Goal: Task Accomplishment & Management: Manage account settings

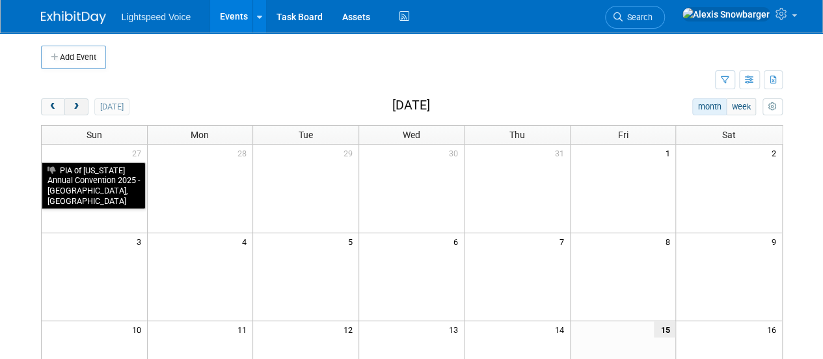
click at [75, 103] on span "next" at bounding box center [77, 107] width 10 height 8
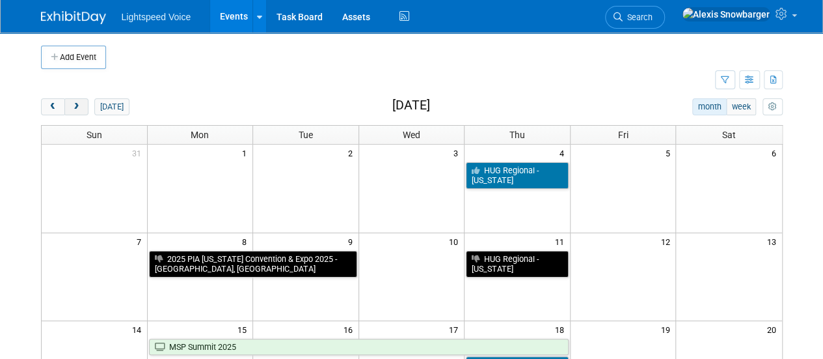
click at [75, 103] on span "next" at bounding box center [77, 107] width 10 height 8
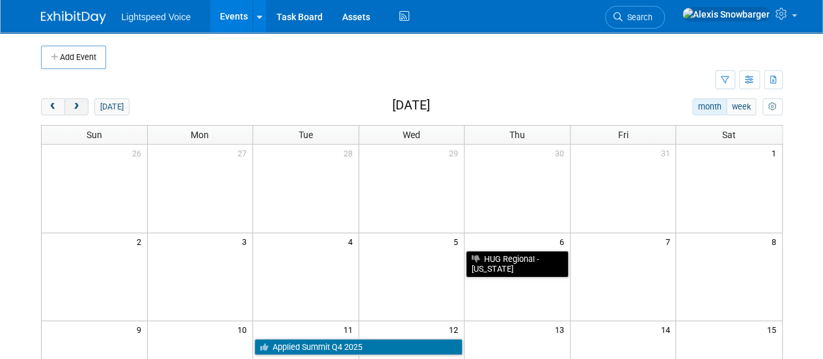
click at [75, 103] on span "next" at bounding box center [77, 107] width 10 height 8
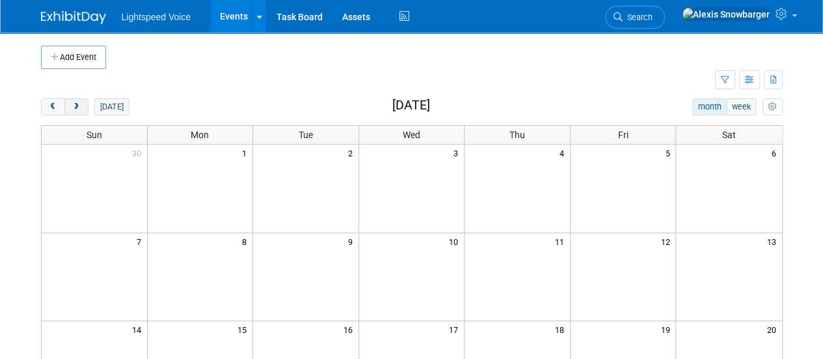
click at [76, 103] on span "next" at bounding box center [77, 107] width 10 height 8
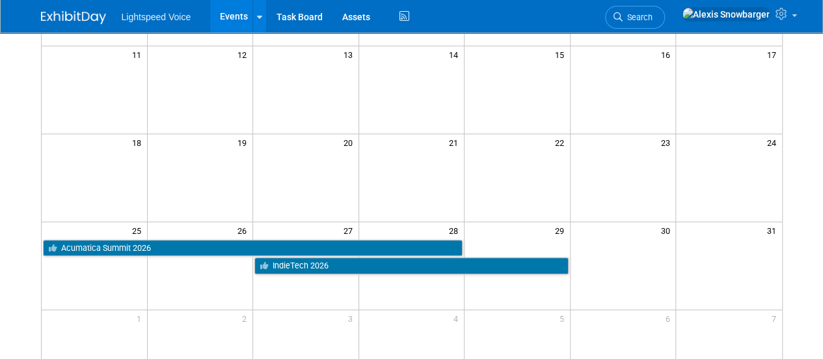
scroll to position [280, 0]
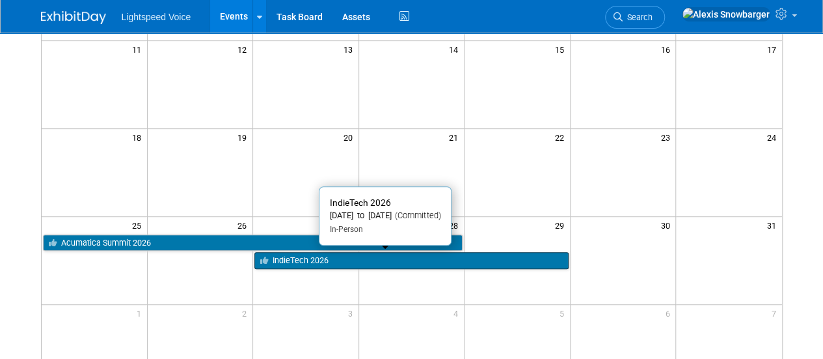
click at [305, 253] on link "IndieTech 2026" at bounding box center [412, 260] width 314 height 17
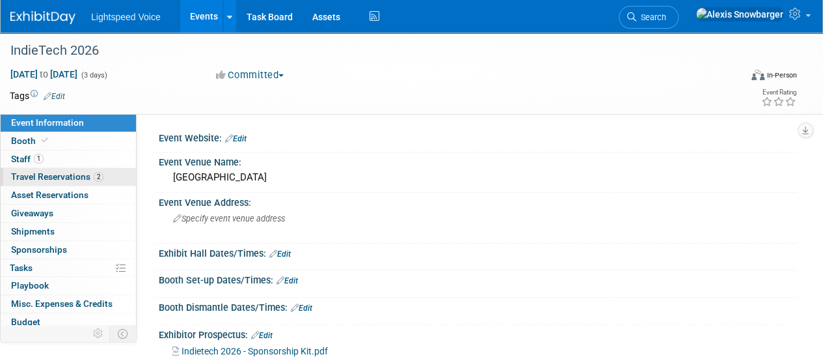
click at [53, 172] on span "Travel Reservations 2" at bounding box center [57, 176] width 92 height 10
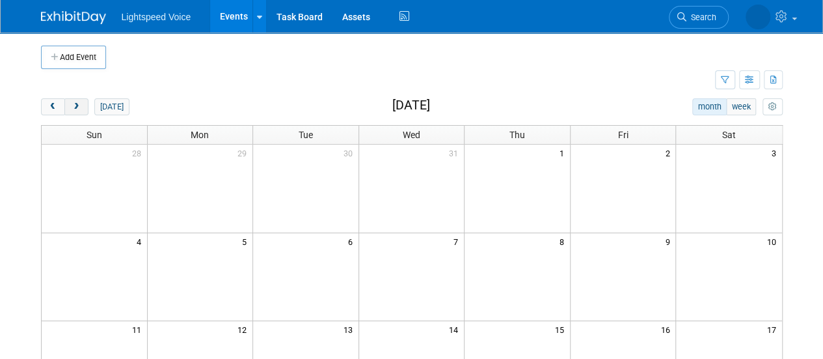
click at [69, 103] on button "next" at bounding box center [76, 106] width 24 height 17
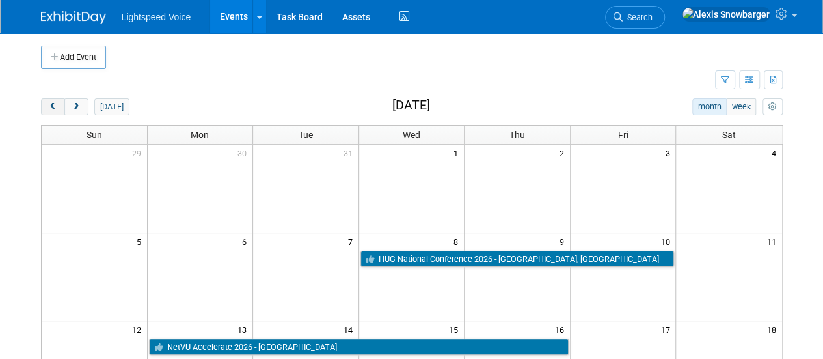
click at [51, 103] on span "prev" at bounding box center [53, 107] width 10 height 8
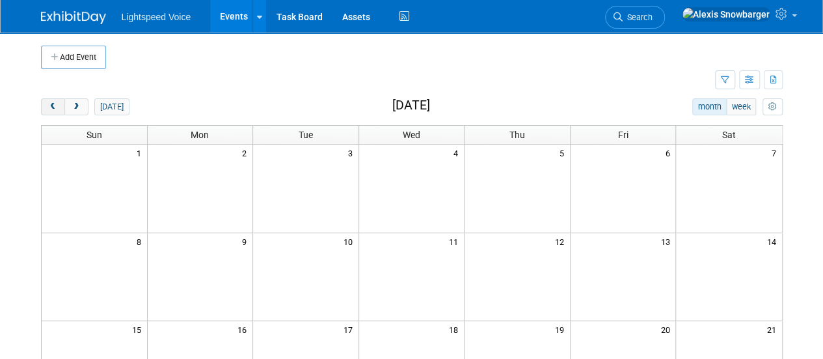
click at [51, 103] on span "prev" at bounding box center [53, 107] width 10 height 8
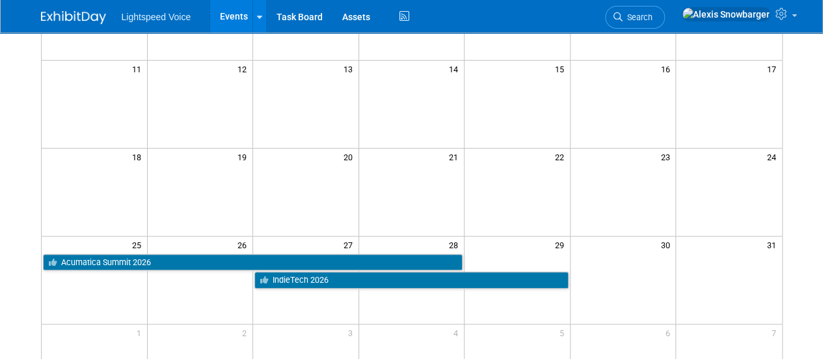
scroll to position [261, 0]
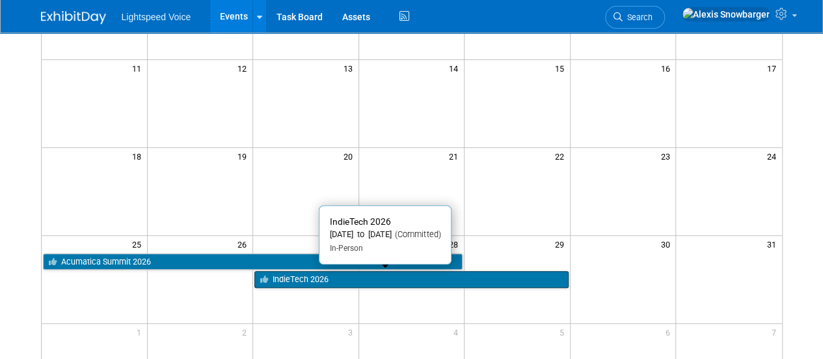
click at [284, 278] on link "IndieTech 2026" at bounding box center [412, 279] width 314 height 17
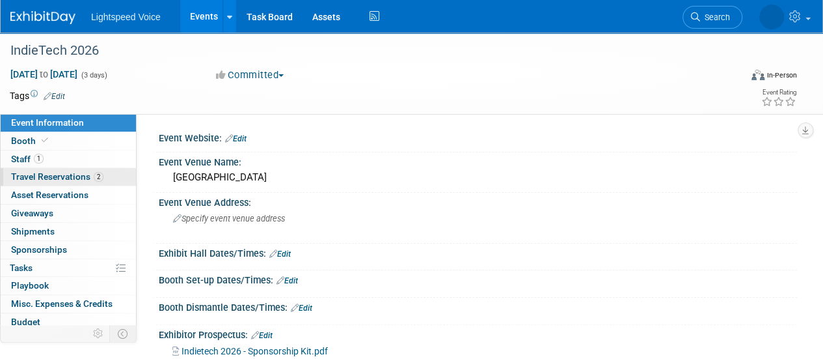
click at [41, 175] on span "Travel Reservations 2" at bounding box center [57, 176] width 92 height 10
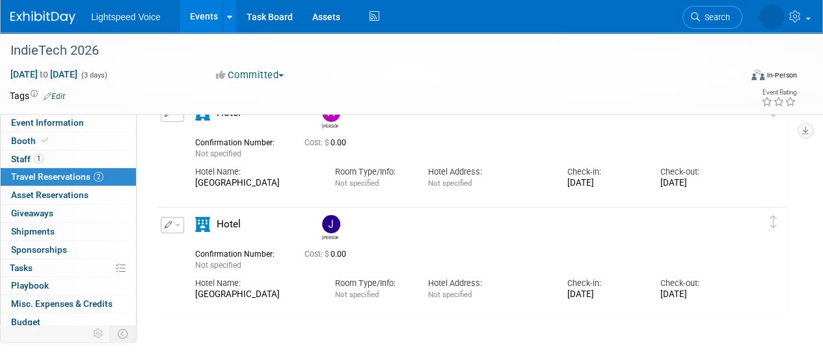
scroll to position [77, 0]
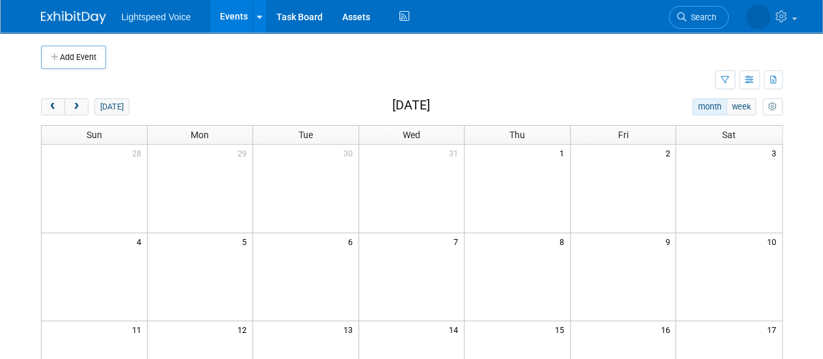
click at [110, 110] on button "today" at bounding box center [111, 106] width 34 height 17
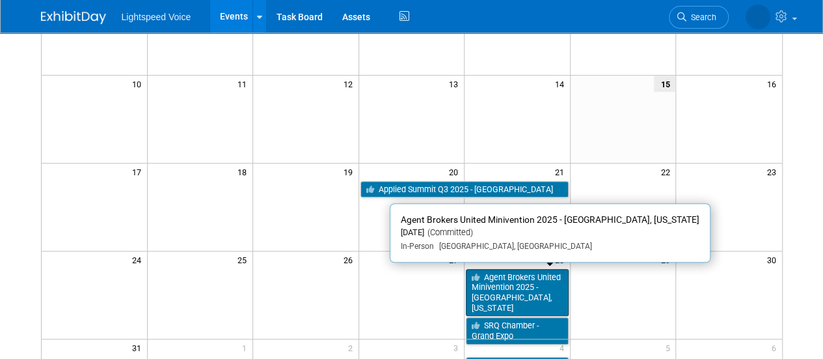
scroll to position [252, 0]
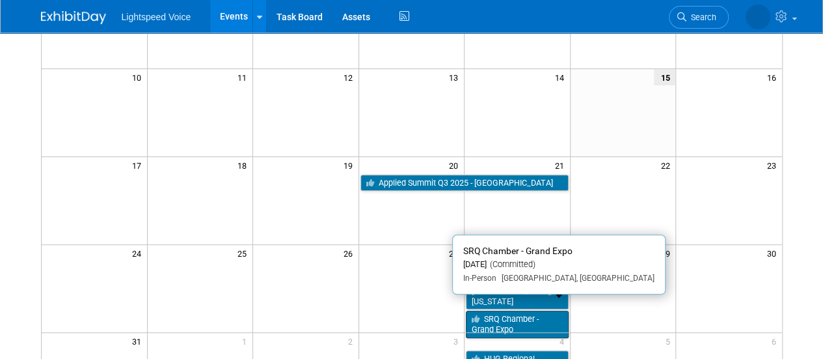
click at [497, 312] on link "SRQ Chamber - Grand Expo" at bounding box center [517, 323] width 103 height 27
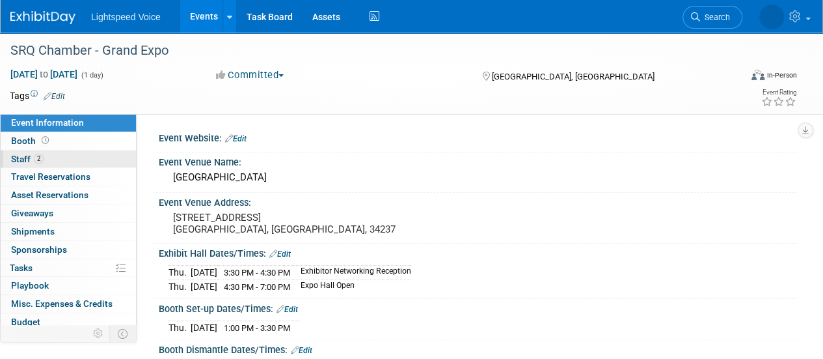
click at [21, 158] on span "Staff 2" at bounding box center [27, 159] width 33 height 10
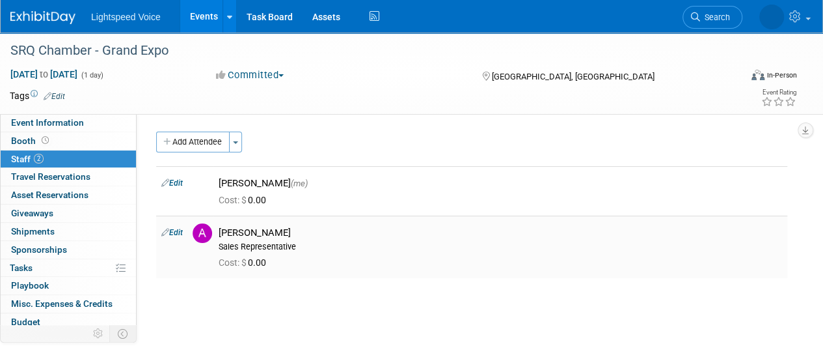
click at [177, 232] on link "Edit" at bounding box center [171, 232] width 21 height 9
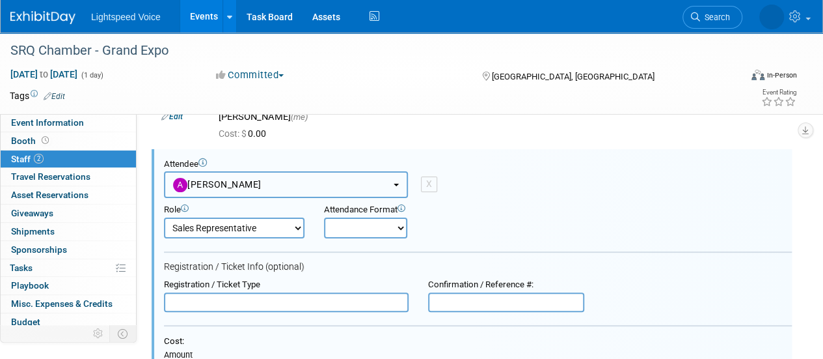
click at [240, 186] on span "[PERSON_NAME]" at bounding box center [217, 184] width 89 height 10
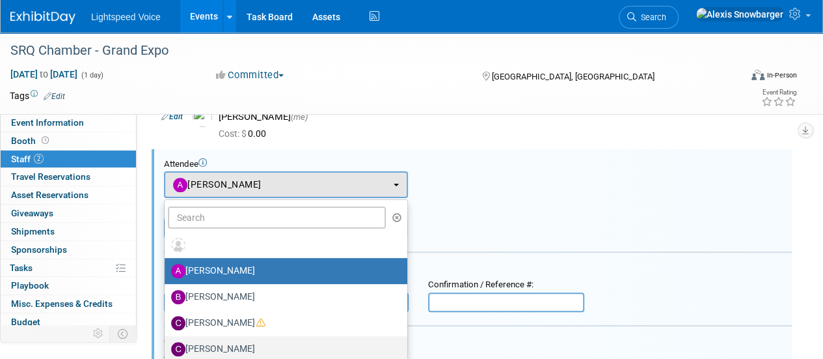
click at [199, 348] on label "[PERSON_NAME]" at bounding box center [282, 348] width 223 height 21
click at [167, 348] on input "[PERSON_NAME]" at bounding box center [162, 347] width 8 height 8
select select "be41a50b-e873-4fb9-9a1e-ecf7d35bed6a"
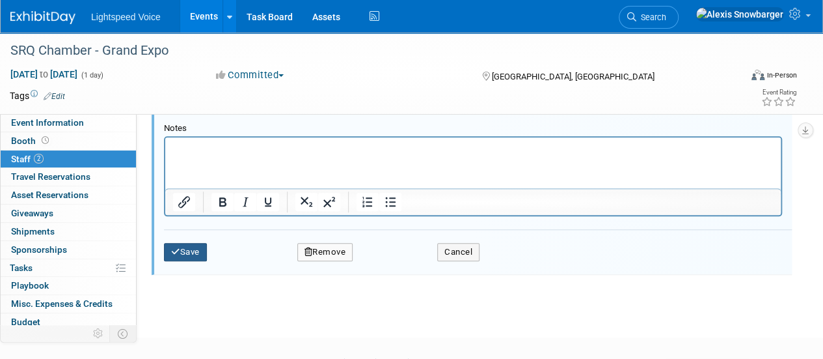
click at [195, 243] on button "Save" at bounding box center [185, 252] width 43 height 18
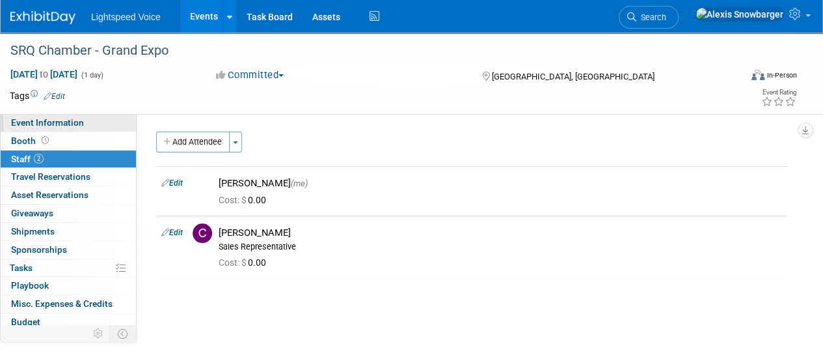
click at [48, 127] on span "Event Information" at bounding box center [47, 122] width 73 height 10
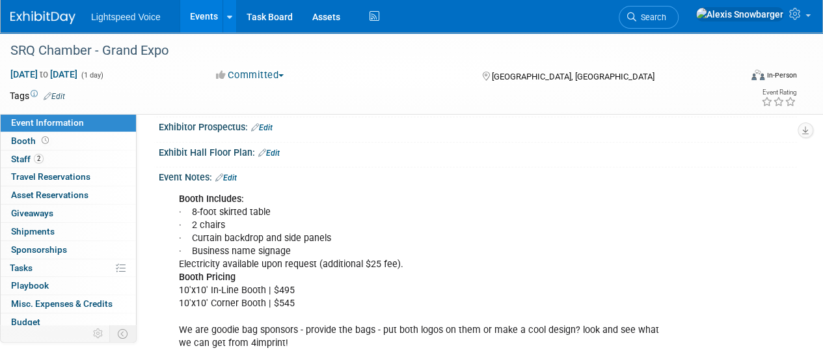
scroll to position [249, 0]
click at [236, 174] on link "Edit" at bounding box center [225, 178] width 21 height 9
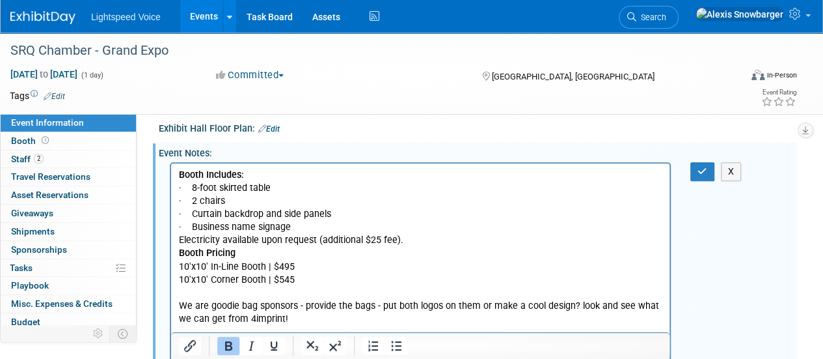
scroll to position [274, 0]
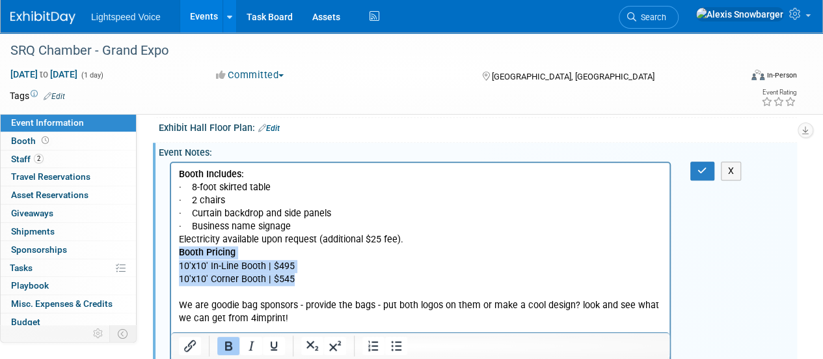
drag, startPoint x: 301, startPoint y: 279, endPoint x: 172, endPoint y: 247, distance: 132.9
click at [172, 247] on html "Booth Includes: · 8-foot skirted table · 2 chairs · Curtain backdrop and side p…" at bounding box center [420, 256] width 499 height 188
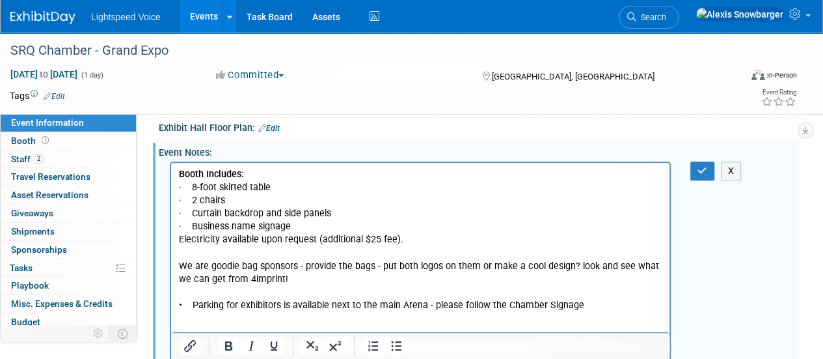
click at [317, 273] on p "Booth Includes: · 8-foot skirted table · 2 chairs · Curtain backdrop and side p…" at bounding box center [421, 239] width 484 height 144
click at [310, 308] on p "Booth Includes: · 8-foot skirted table · 2 chairs · Curtain backdrop and side p…" at bounding box center [421, 239] width 484 height 144
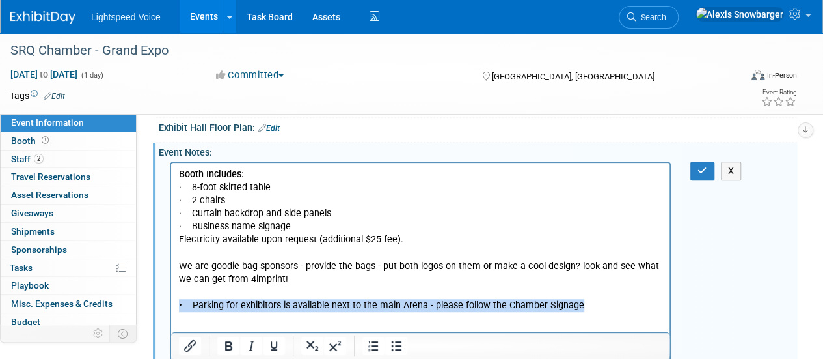
click at [310, 308] on p "Booth Includes: · 8-foot skirted table · 2 chairs · Curtain backdrop and side p…" at bounding box center [421, 239] width 484 height 144
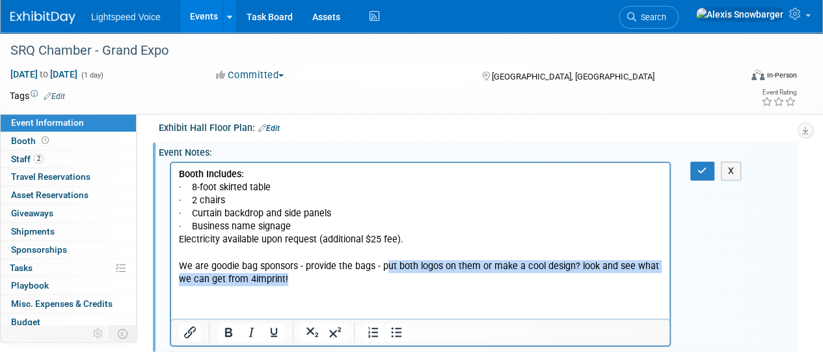
drag, startPoint x: 307, startPoint y: 281, endPoint x: 384, endPoint y: 267, distance: 78.0
click at [384, 267] on p "Booth Includes: · 8-foot skirted table · 2 chairs · Curtain backdrop and side p…" at bounding box center [421, 226] width 484 height 118
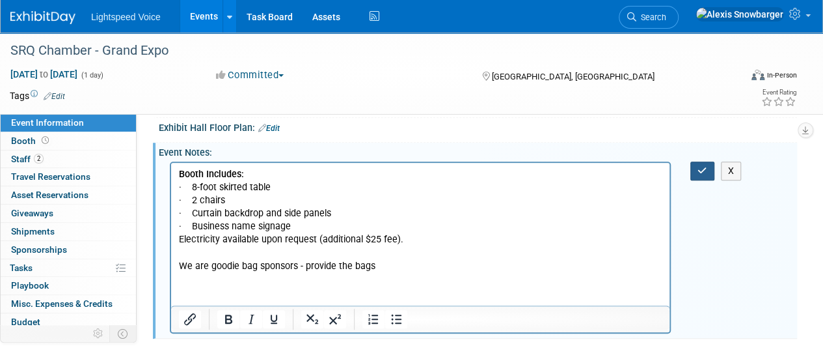
click at [695, 162] on button "button" at bounding box center [703, 170] width 24 height 19
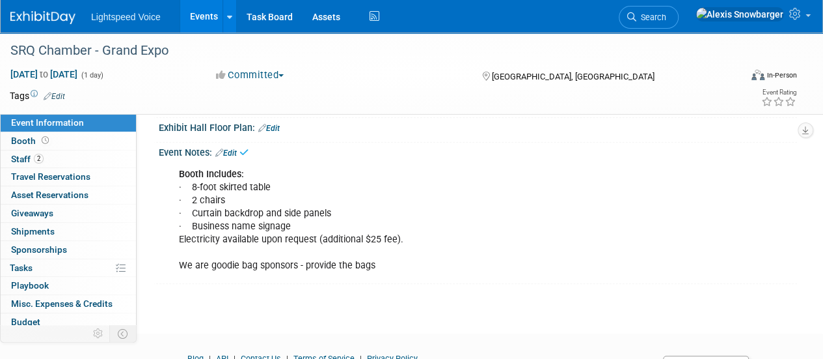
scroll to position [0, 0]
